Goal: Find specific page/section: Find specific page/section

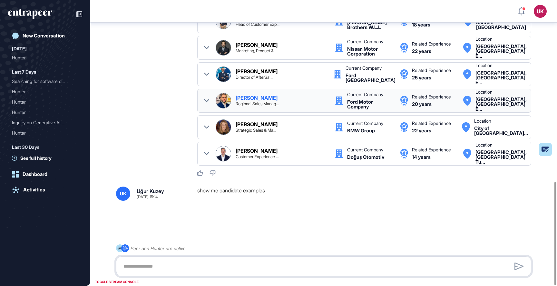
scroll to position [501, 0]
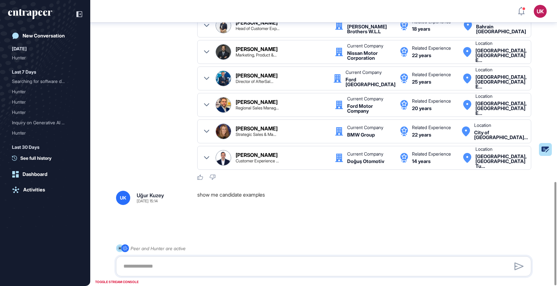
scroll to position [501, 0]
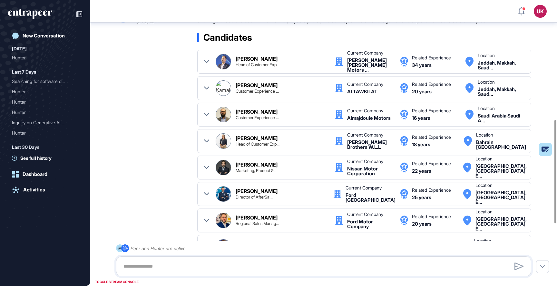
scroll to position [501, 0]
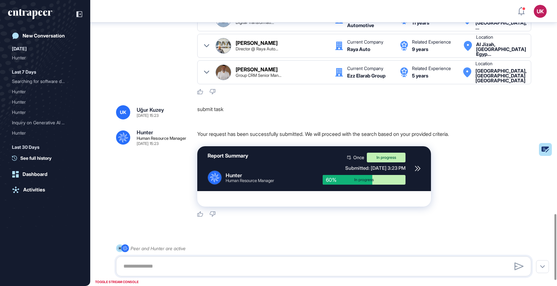
scroll to position [930, 0]
